Goal: Find contact information: Find contact information

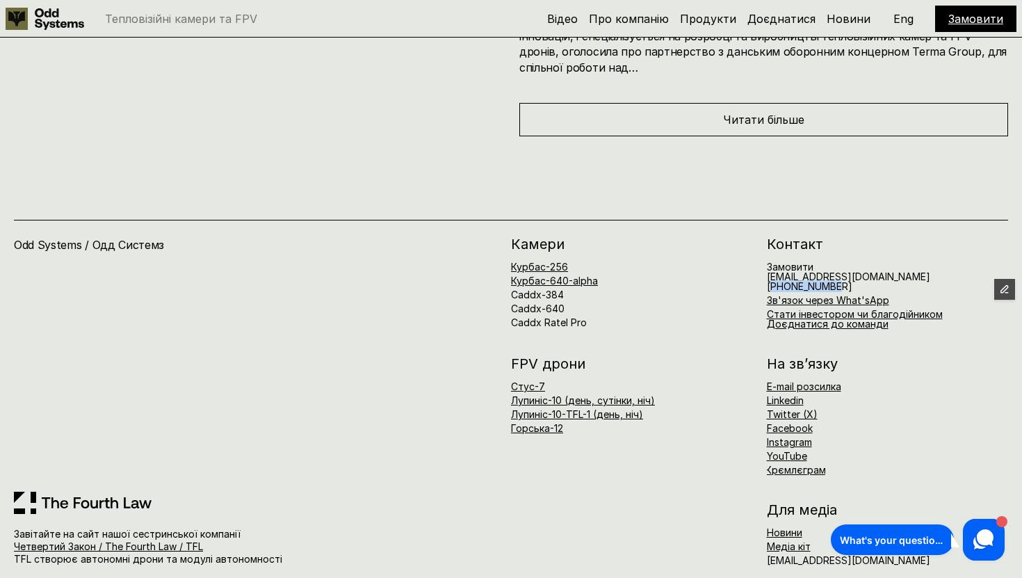
drag, startPoint x: 772, startPoint y: 270, endPoint x: 833, endPoint y: 270, distance: 60.5
click at [833, 280] on span "[PHONE_NUMBER]" at bounding box center [810, 286] width 86 height 12
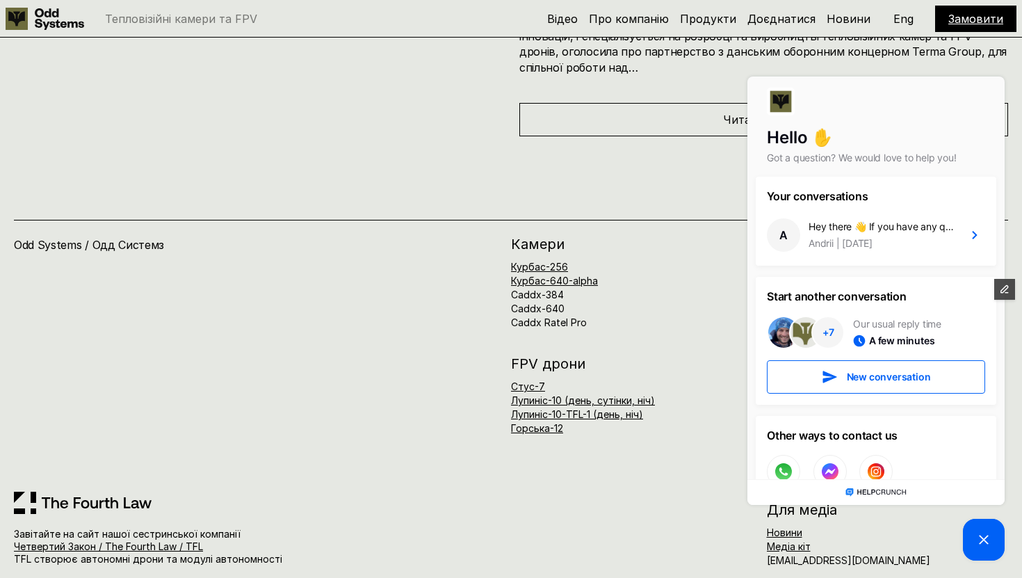
click at [866, 267] on div "Your conversations A Hey there 👋 If you have any questions, we're here to help!…" at bounding box center [876, 291] width 241 height 228
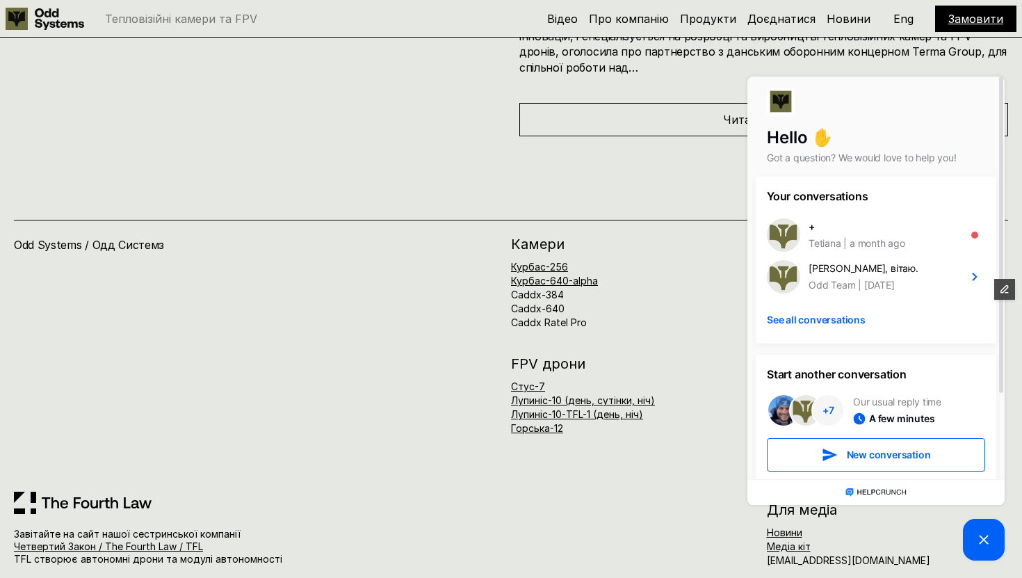
click at [990, 547] on icon at bounding box center [983, 539] width 17 height 17
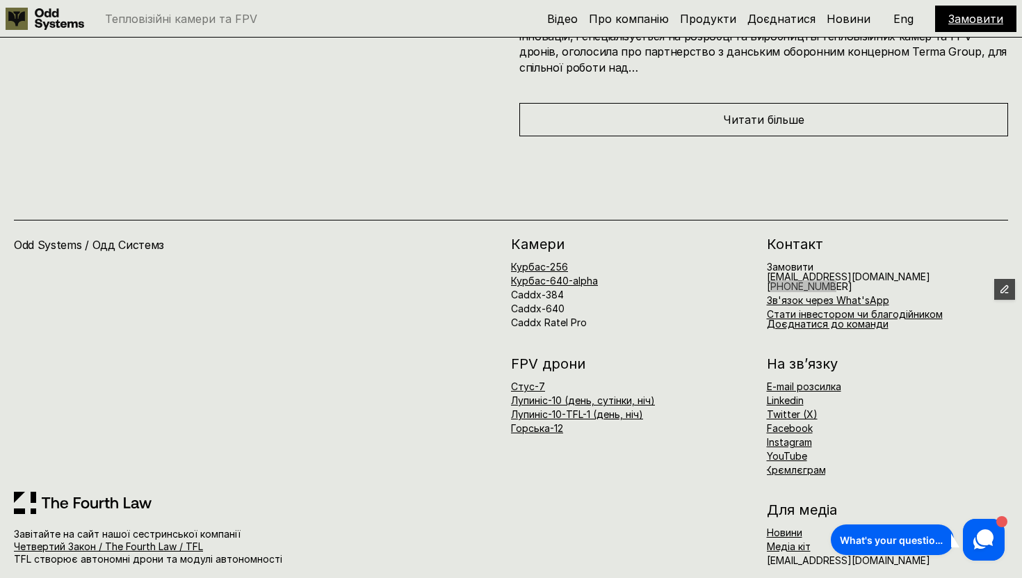
click at [994, 560] on div "A Andrii Hey there 👋 If you have any questions, we're here to help! What's your…" at bounding box center [917, 539] width 181 height 49
click at [989, 533] on use at bounding box center [983, 539] width 20 height 20
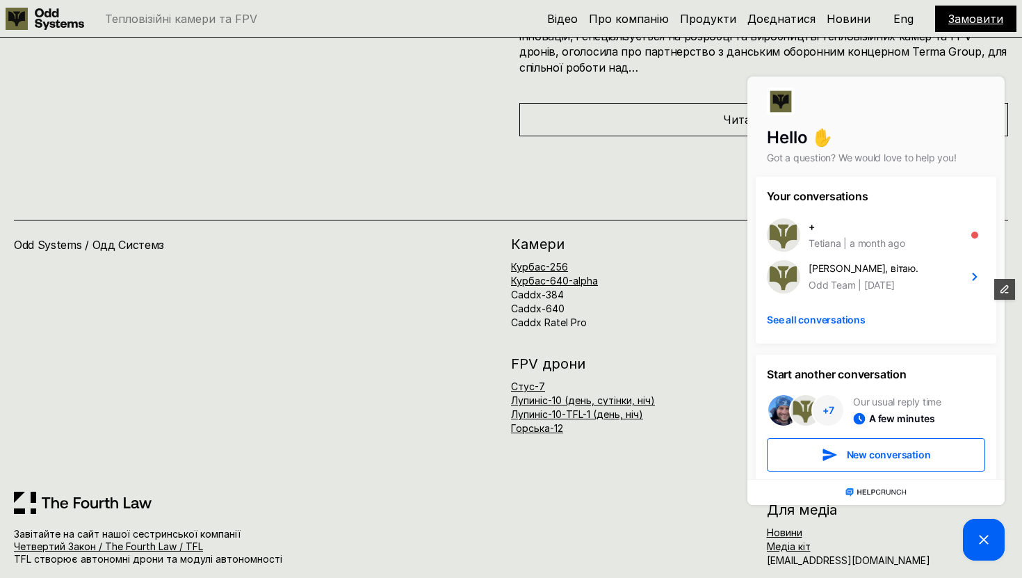
scroll to position [109, 0]
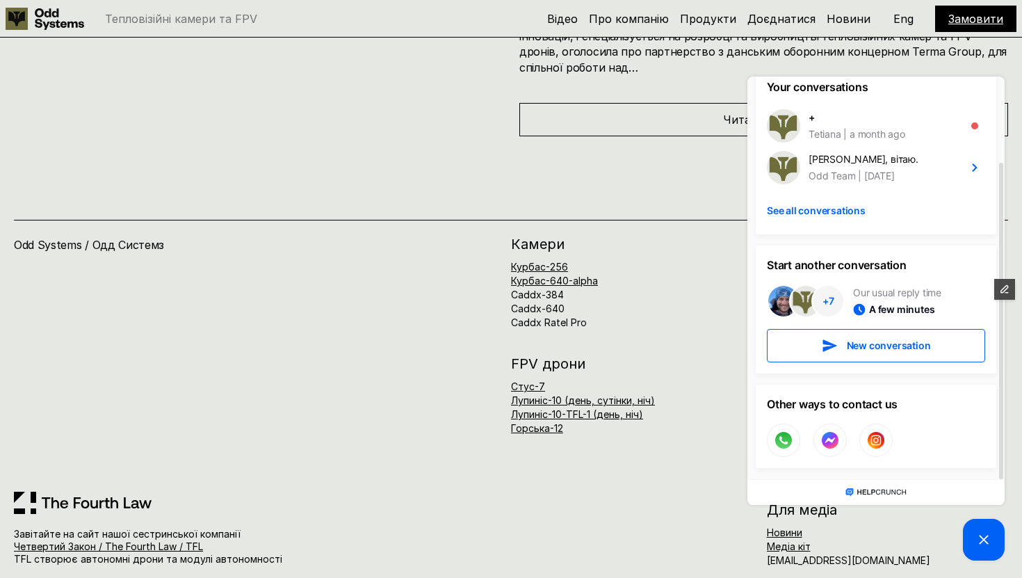
click at [604, 530] on div "Для медіа Новини Медіа кіт [EMAIL_ADDRESS][DOMAIN_NAME]" at bounding box center [759, 534] width 497 height 63
click at [998, 540] on picture at bounding box center [984, 540] width 42 height 42
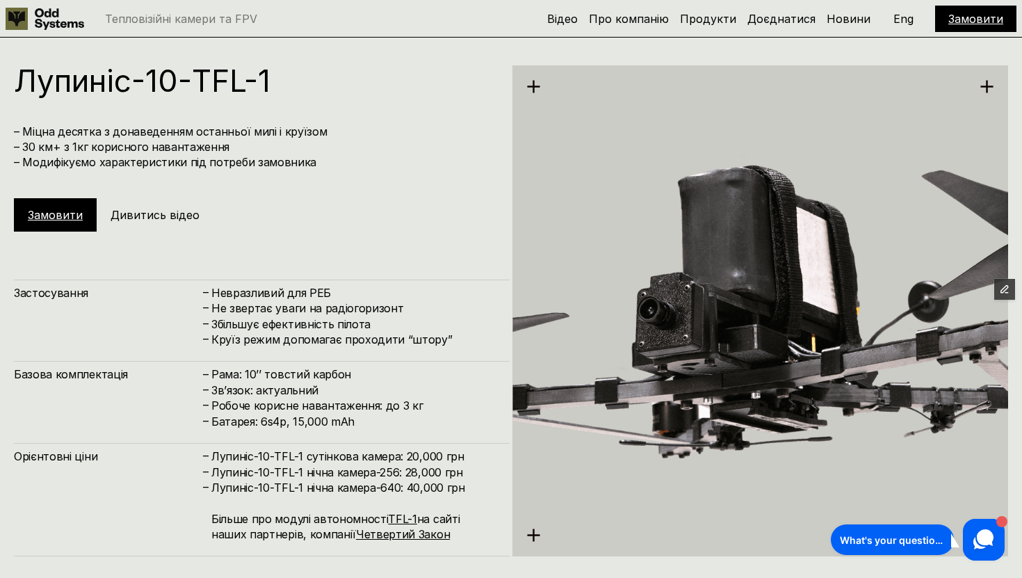
scroll to position [4429, 0]
